Goal: Transaction & Acquisition: Purchase product/service

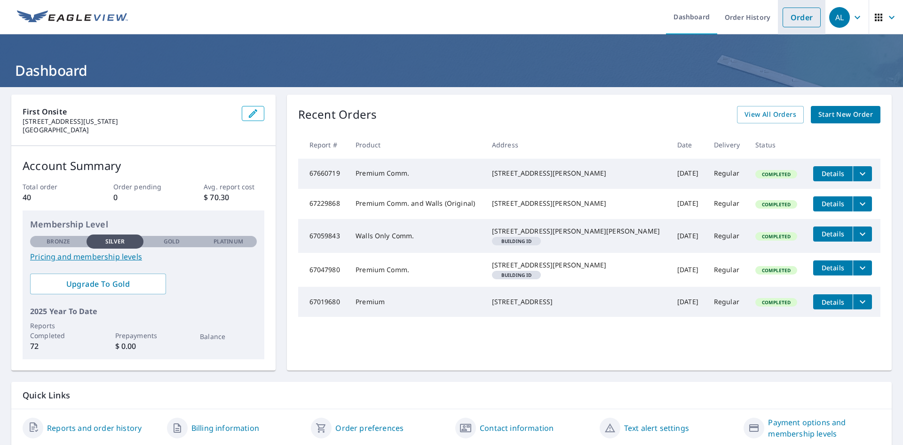
click at [801, 21] on link "Order" at bounding box center [802, 18] width 38 height 20
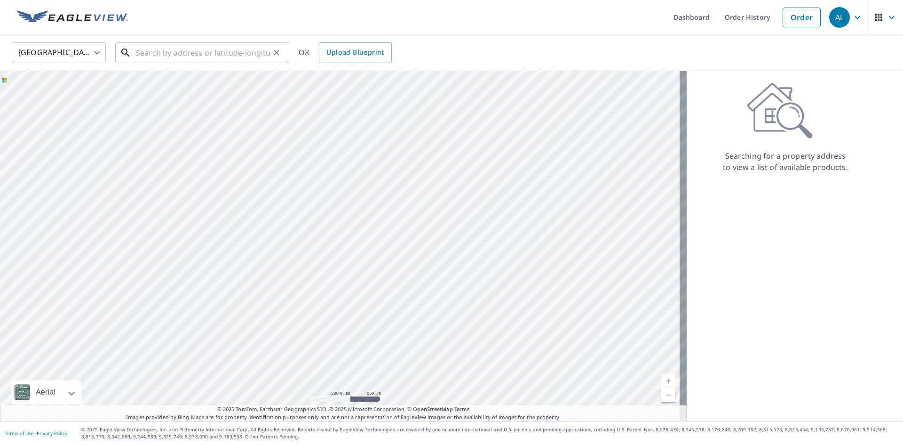
click at [146, 56] on input "text" at bounding box center [203, 53] width 134 height 26
paste input "[STREET_ADDRESS]"
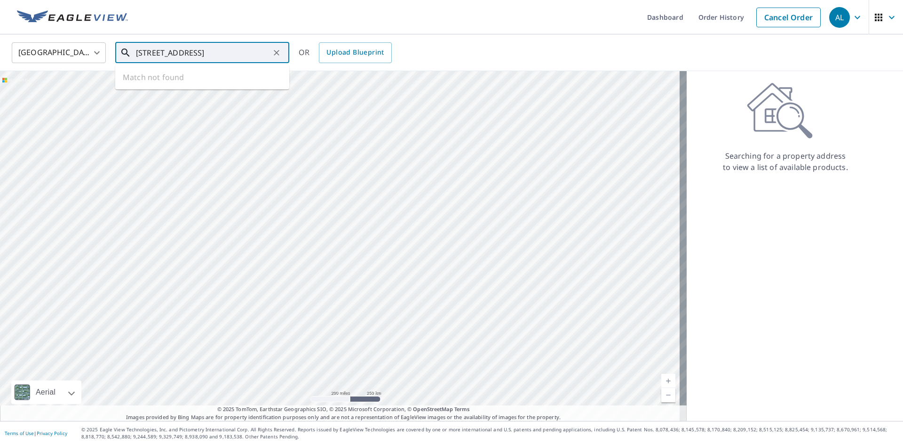
scroll to position [0, 8]
click at [160, 91] on p "Muscatine, IA 52761" at bounding box center [208, 90] width 148 height 9
type input "2012 Sabbath Dr [PERSON_NAME], IA 52761"
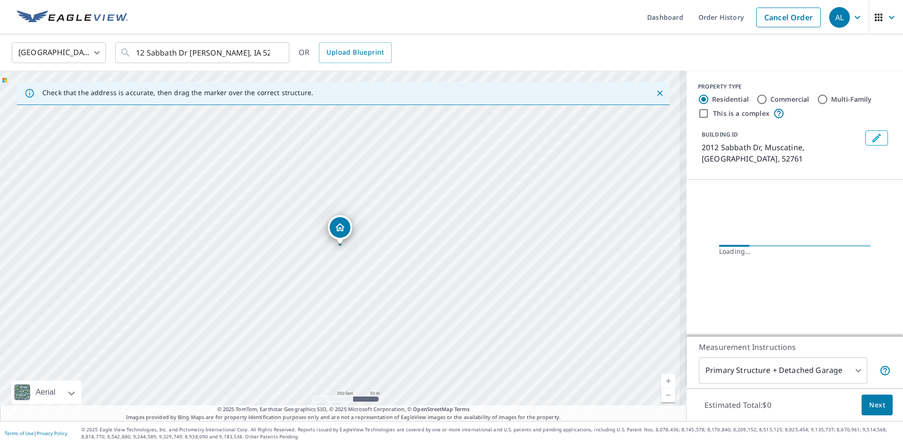
scroll to position [0, 0]
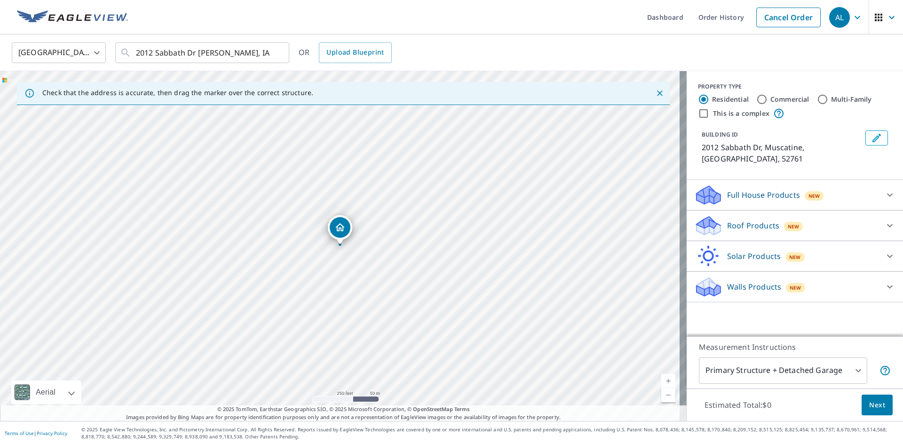
click at [885, 220] on icon at bounding box center [890, 225] width 11 height 11
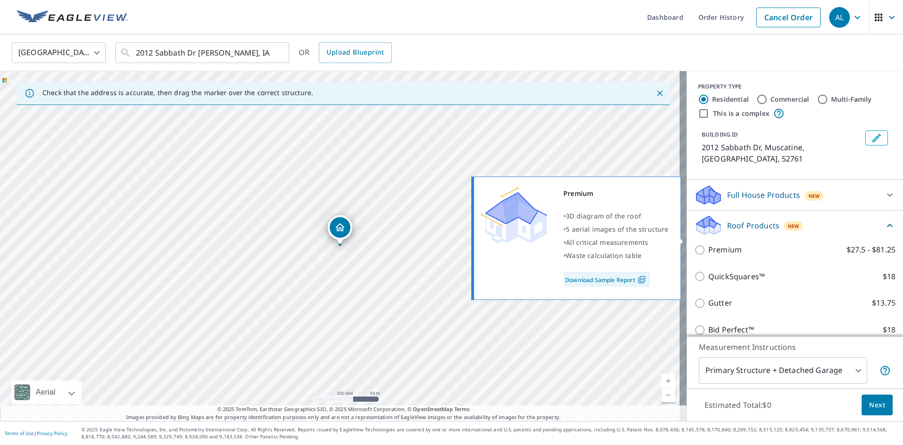
click at [727, 244] on p "Premium" at bounding box center [725, 250] width 33 height 12
click at [709, 244] on input "Premium $27.5 - $81.25" at bounding box center [701, 249] width 14 height 11
checkbox input "true"
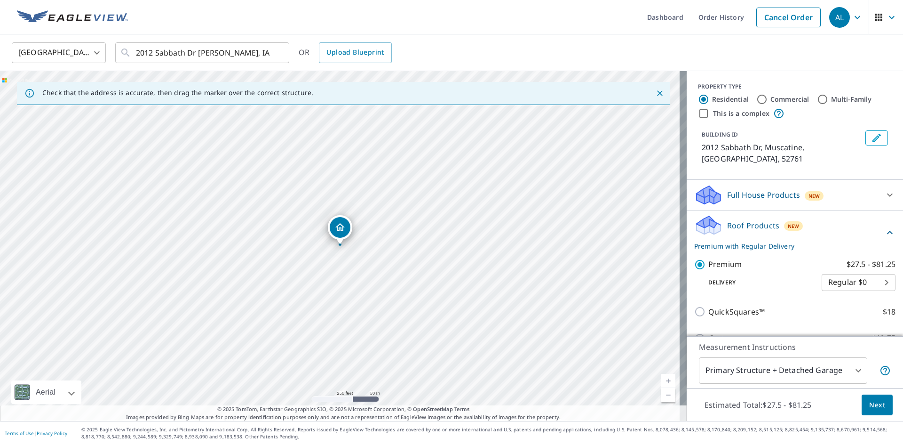
click at [874, 271] on body "AL AL Dashboard Order History Cancel Order AL [GEOGRAPHIC_DATA] [GEOGRAPHIC_DAT…" at bounding box center [451, 222] width 903 height 445
click at [832, 207] on div at bounding box center [451, 222] width 903 height 445
click at [852, 373] on body "AL AL Dashboard Order History Cancel Order AL [GEOGRAPHIC_DATA] [GEOGRAPHIC_DAT…" at bounding box center [451, 222] width 903 height 445
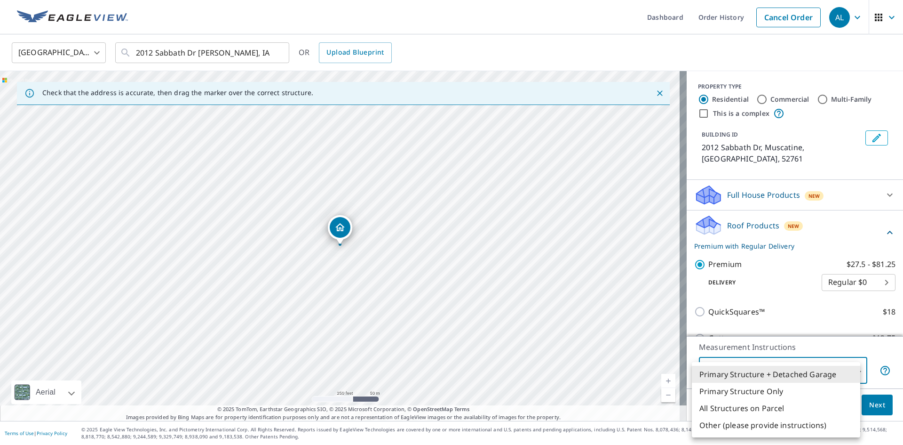
click at [756, 394] on li "Primary Structure Only" at bounding box center [776, 391] width 168 height 17
type input "2"
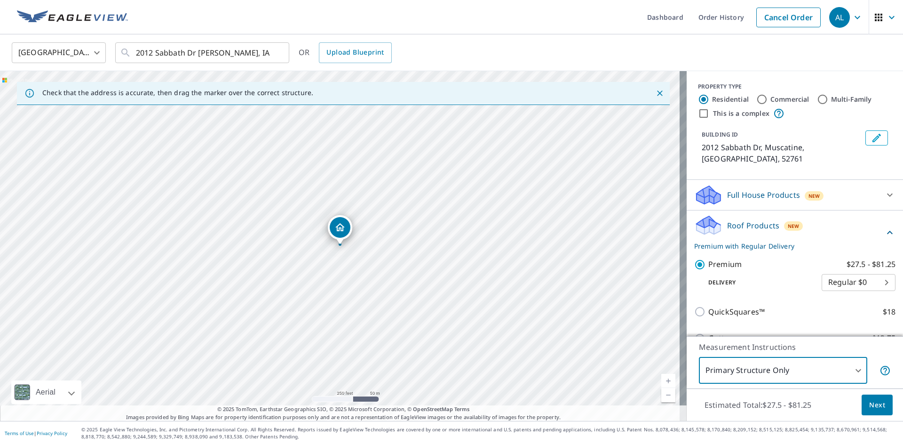
click at [872, 408] on span "Next" at bounding box center [878, 405] width 16 height 12
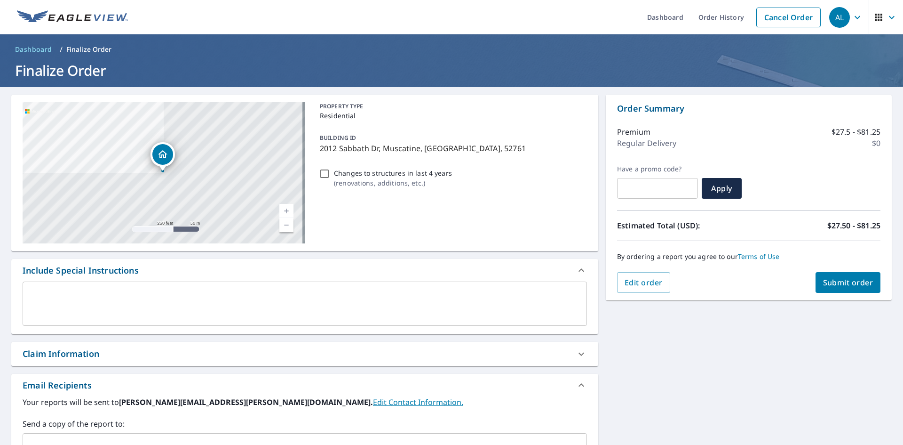
click at [843, 286] on span "Submit order" at bounding box center [848, 282] width 50 height 10
